Goal: Find specific fact

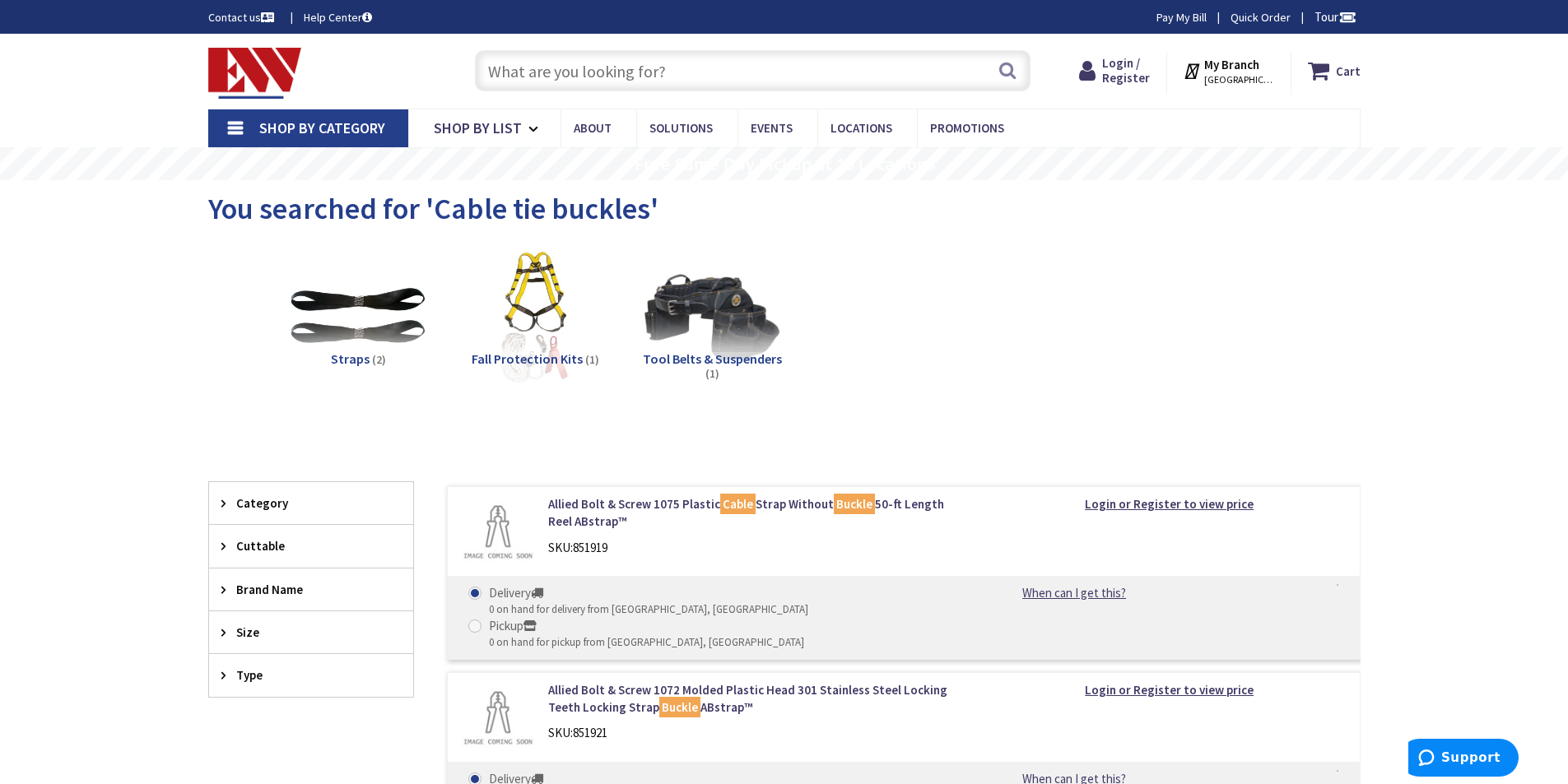
click at [596, 73] on input "text" at bounding box center [752, 71] width 555 height 41
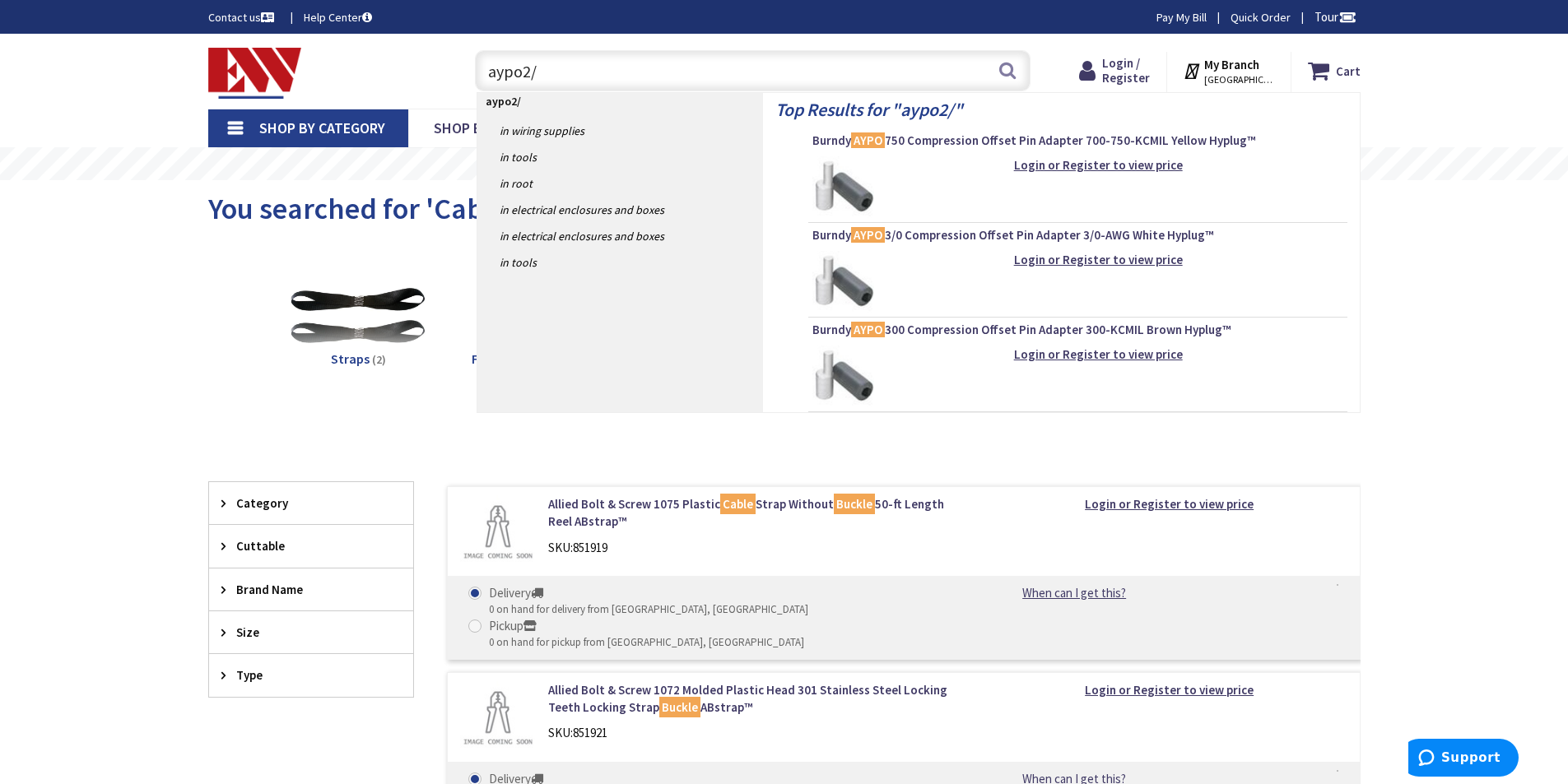
type input "aypo2/0"
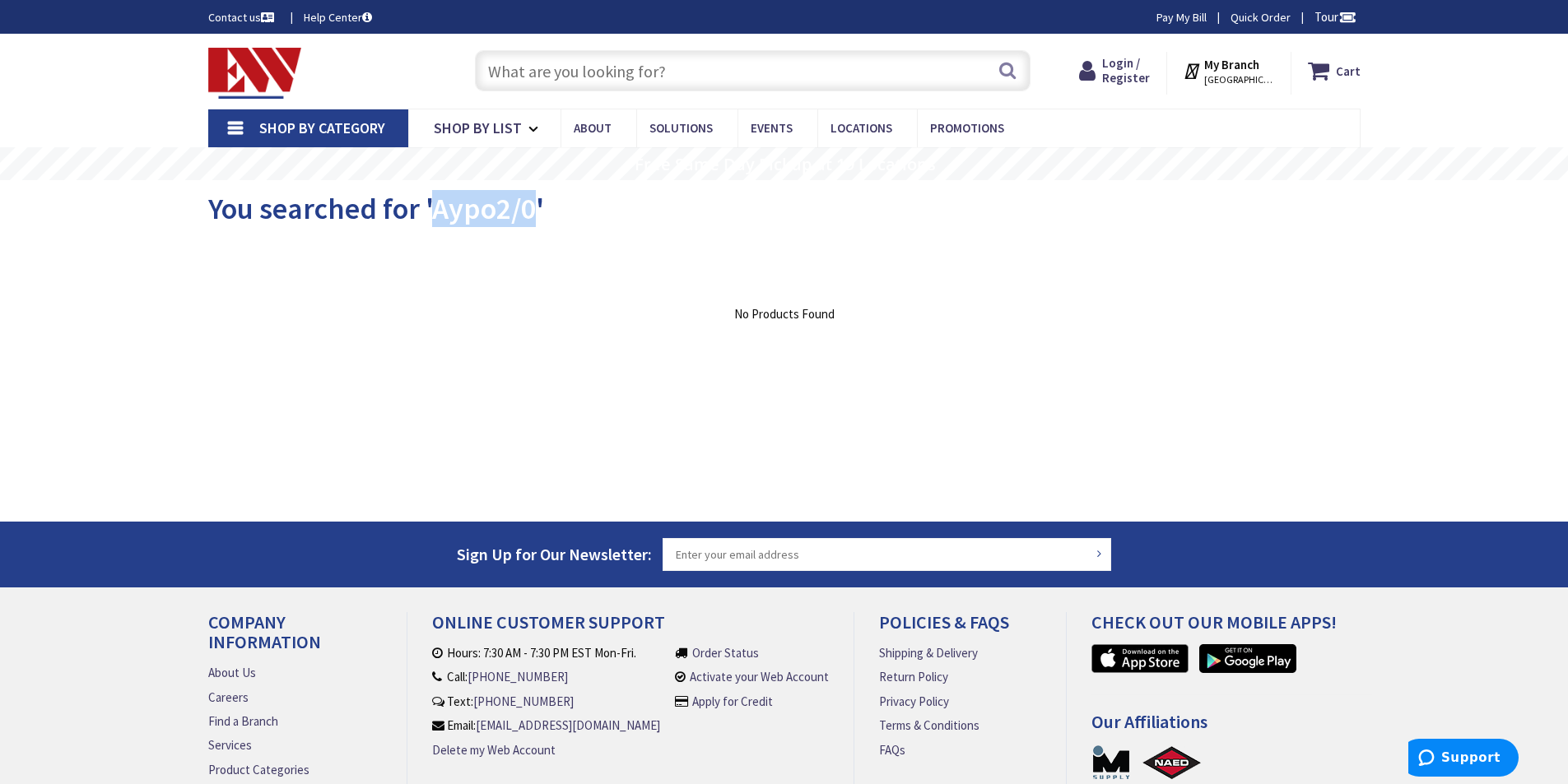
drag, startPoint x: 534, startPoint y: 209, endPoint x: 434, endPoint y: 208, distance: 100.0
click at [434, 208] on span "You searched for 'Aypo2/0'" at bounding box center [377, 209] width 336 height 37
copy span "Aypo2/0"
